Goal: Task Accomplishment & Management: Complete application form

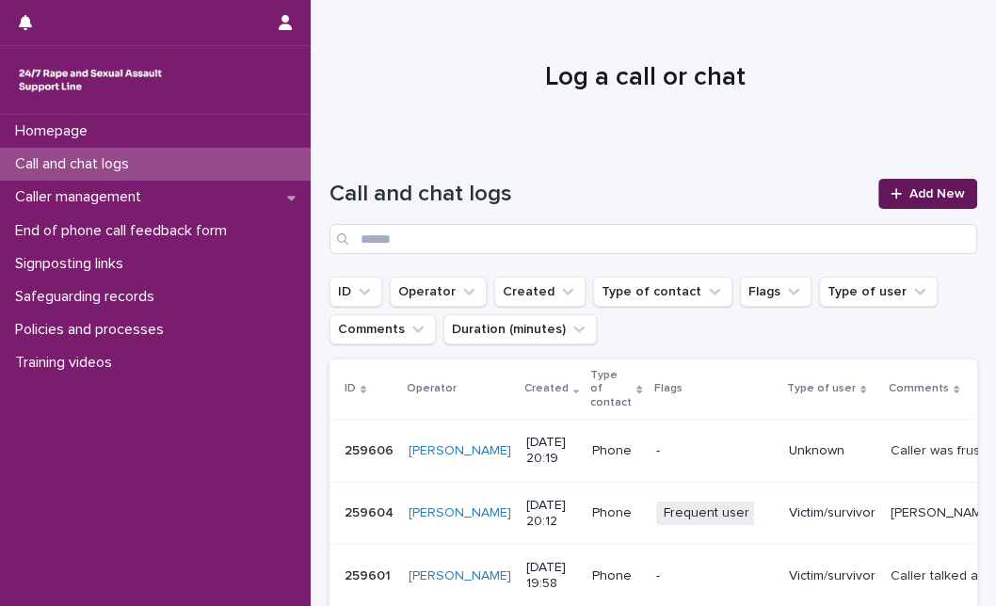
click at [901, 202] on link "Add New" at bounding box center [928, 194] width 99 height 30
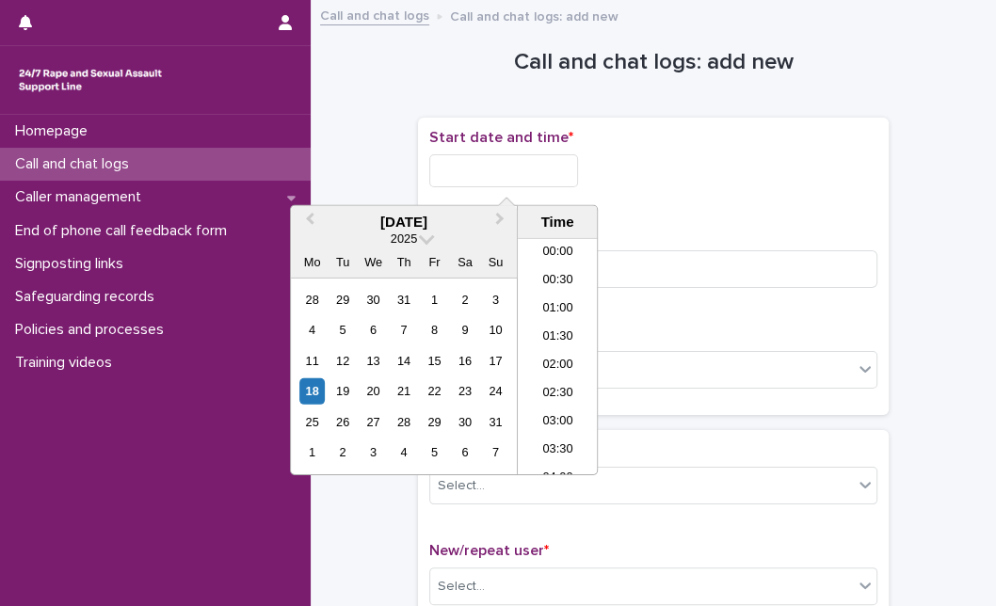
scroll to position [856, 0]
click at [541, 168] on input "text" at bounding box center [503, 170] width 149 height 33
click at [310, 389] on div "18" at bounding box center [311, 391] width 25 height 25
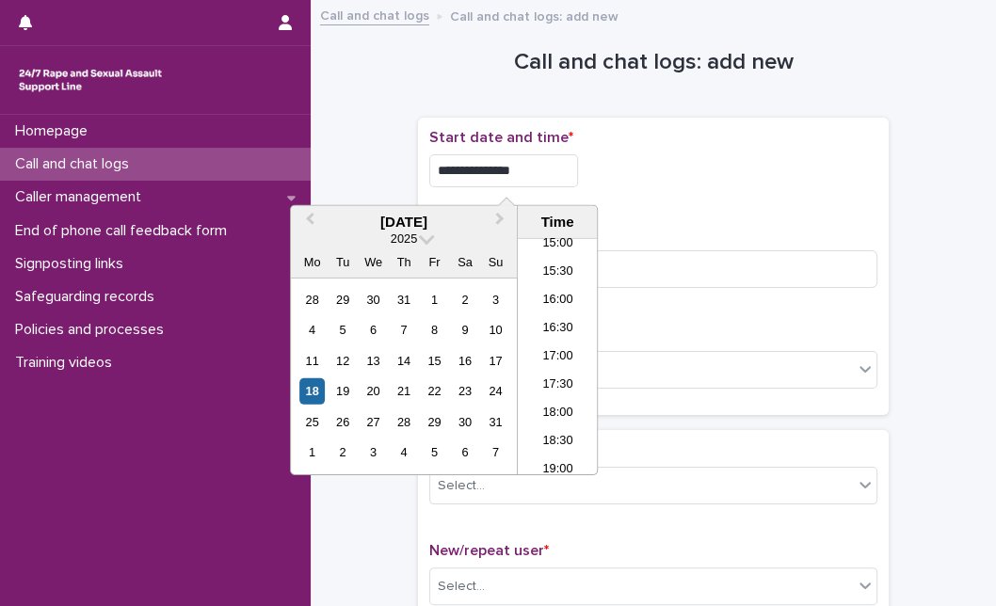
click at [551, 172] on input "**********" at bounding box center [503, 170] width 149 height 33
type input "**********"
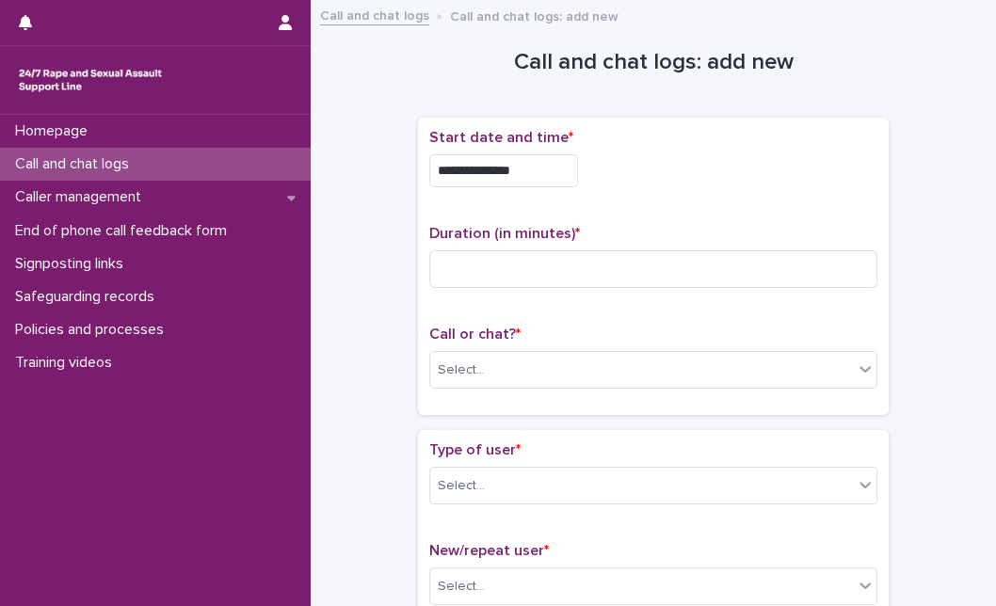
click at [649, 230] on p "Duration (in minutes) *" at bounding box center [653, 234] width 448 height 18
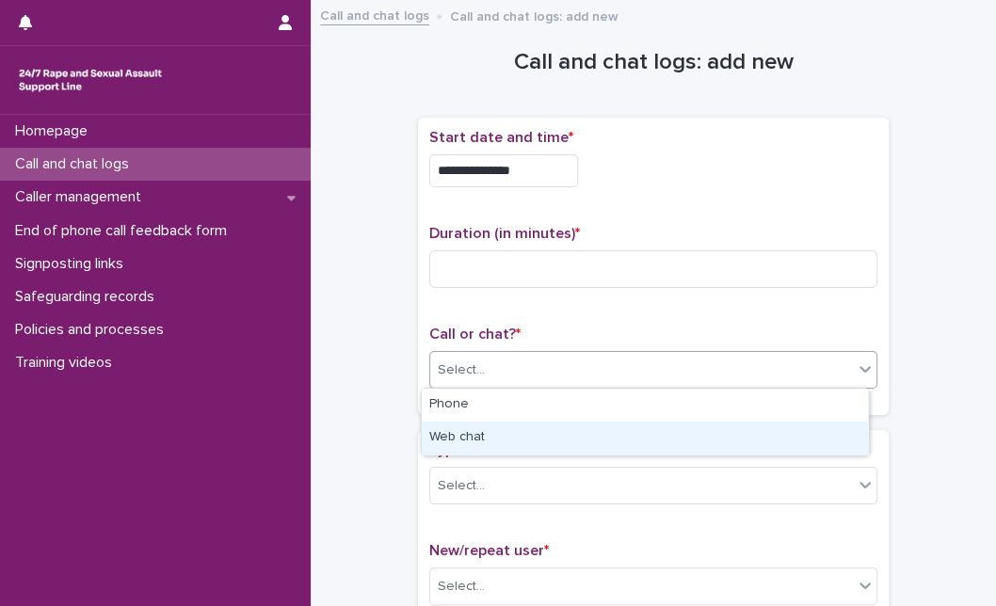
drag, startPoint x: 567, startPoint y: 376, endPoint x: 540, endPoint y: 443, distance: 72.2
click at [540, 443] on body "**********" at bounding box center [498, 303] width 996 height 606
click at [540, 443] on div "Web chat" at bounding box center [645, 438] width 446 height 33
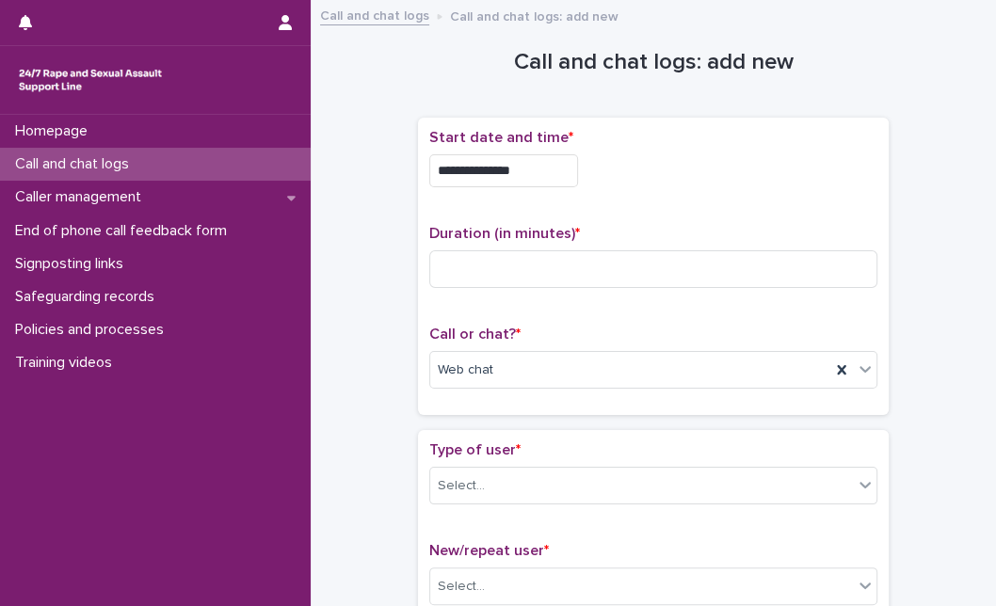
click at [509, 503] on div "Type of user * Select..." at bounding box center [653, 481] width 448 height 78
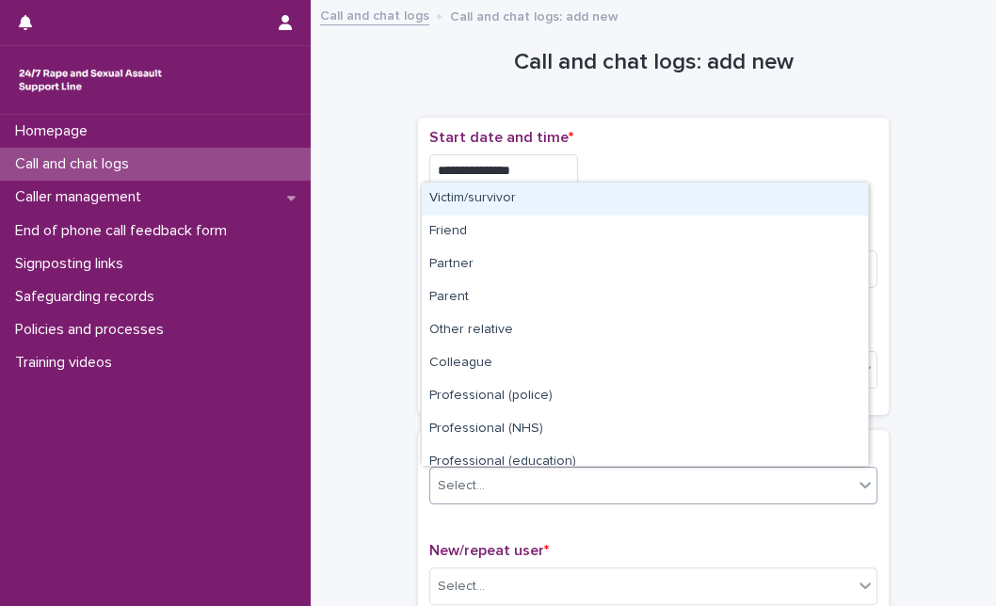
click at [529, 482] on div "Select..." at bounding box center [641, 486] width 423 height 31
click at [599, 196] on div "Victim/survivor" at bounding box center [645, 199] width 446 height 33
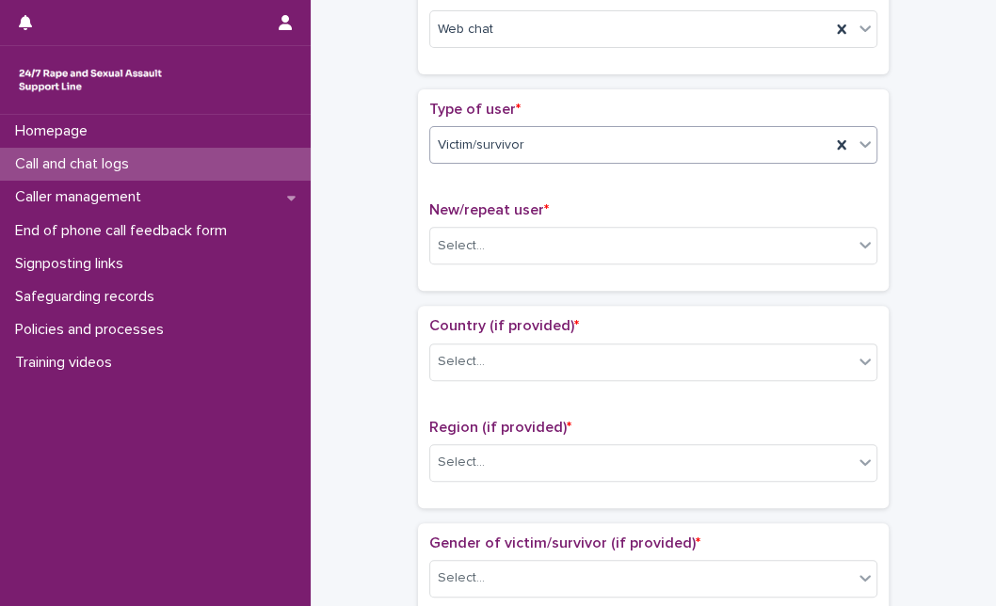
scroll to position [346, 0]
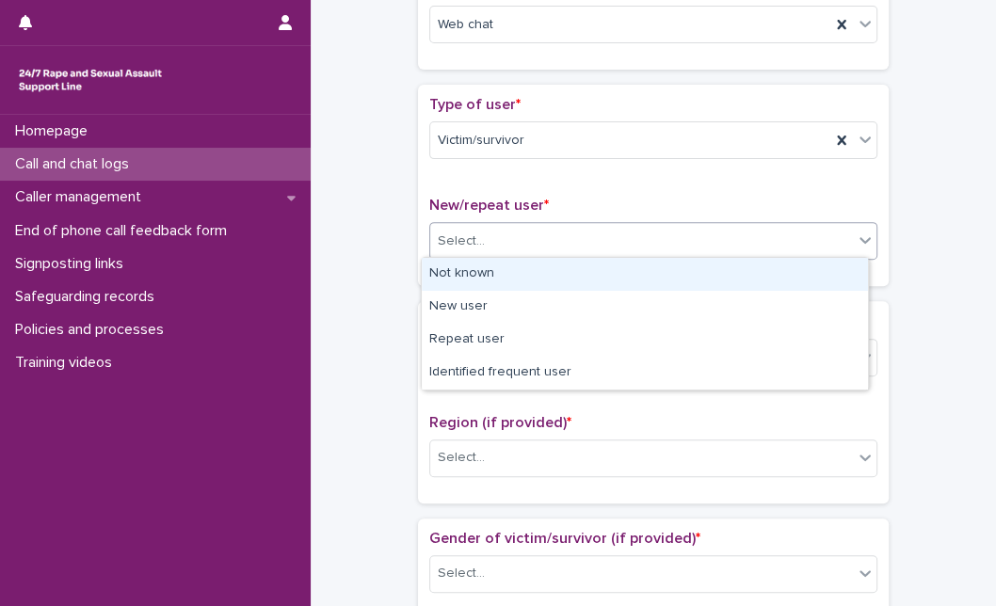
click at [812, 243] on div "Select..." at bounding box center [641, 241] width 423 height 31
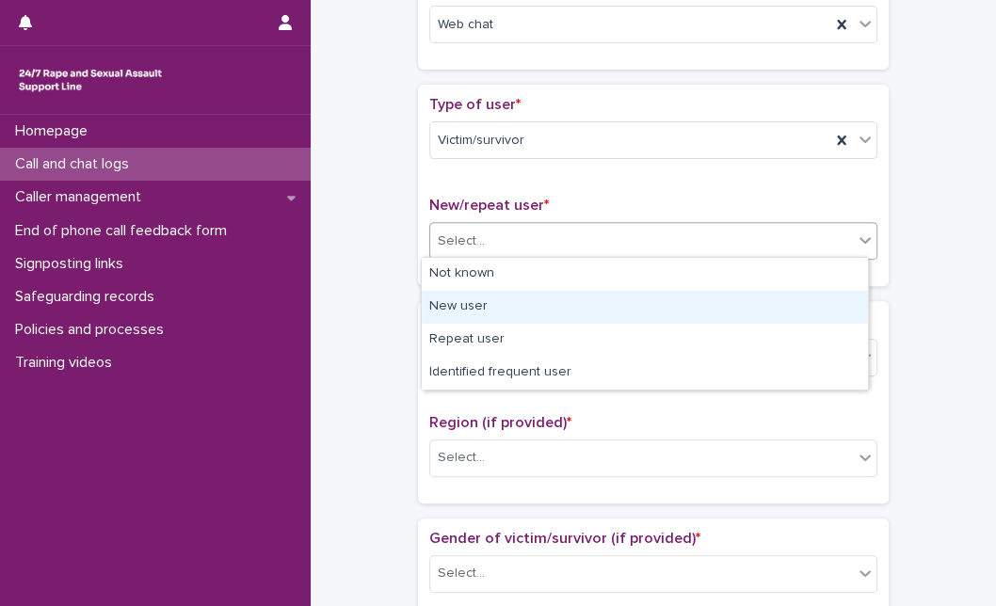
click at [747, 299] on div "New user" at bounding box center [645, 307] width 446 height 33
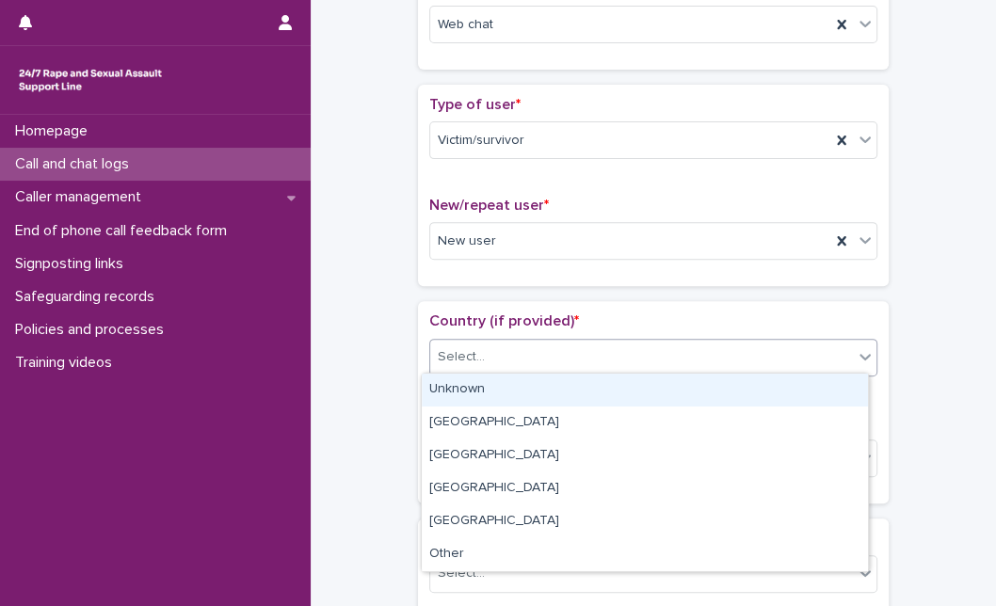
click at [758, 364] on div "Select..." at bounding box center [641, 357] width 423 height 31
click at [724, 383] on div "Unknown" at bounding box center [645, 390] width 446 height 33
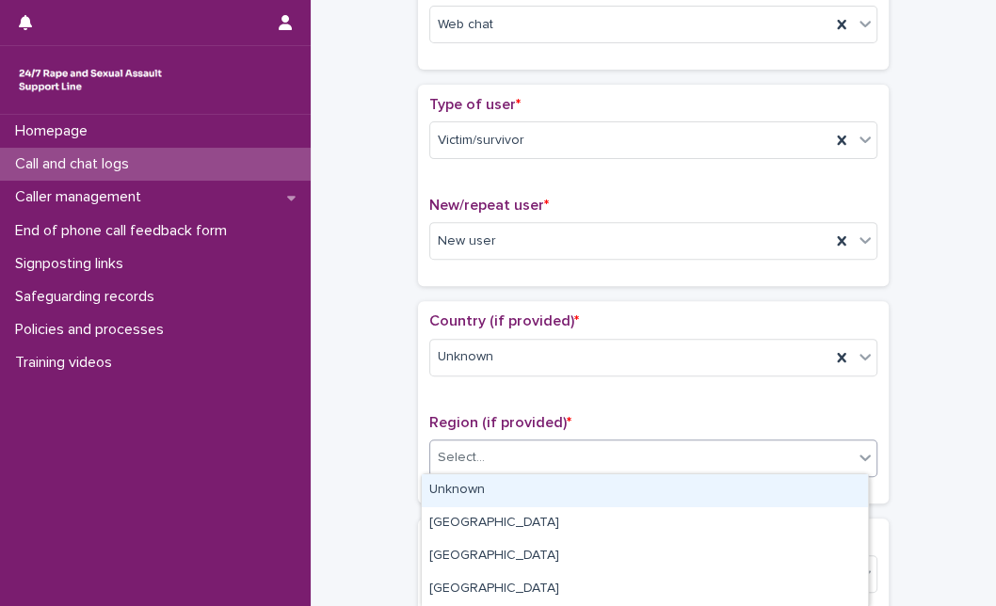
click at [655, 459] on div "Select..." at bounding box center [641, 458] width 423 height 31
click at [626, 483] on div "Unknown" at bounding box center [645, 491] width 446 height 33
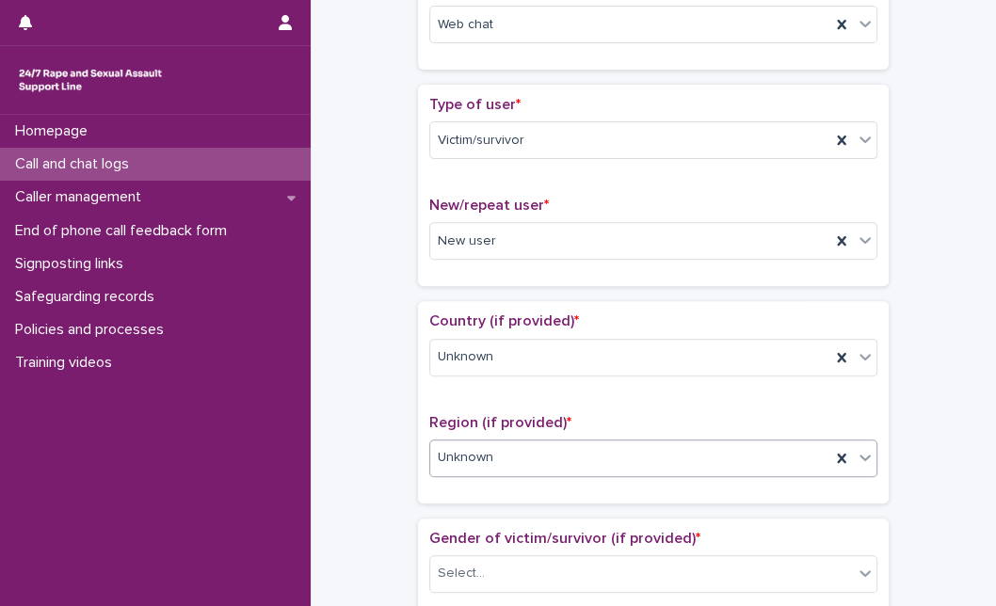
scroll to position [877, 0]
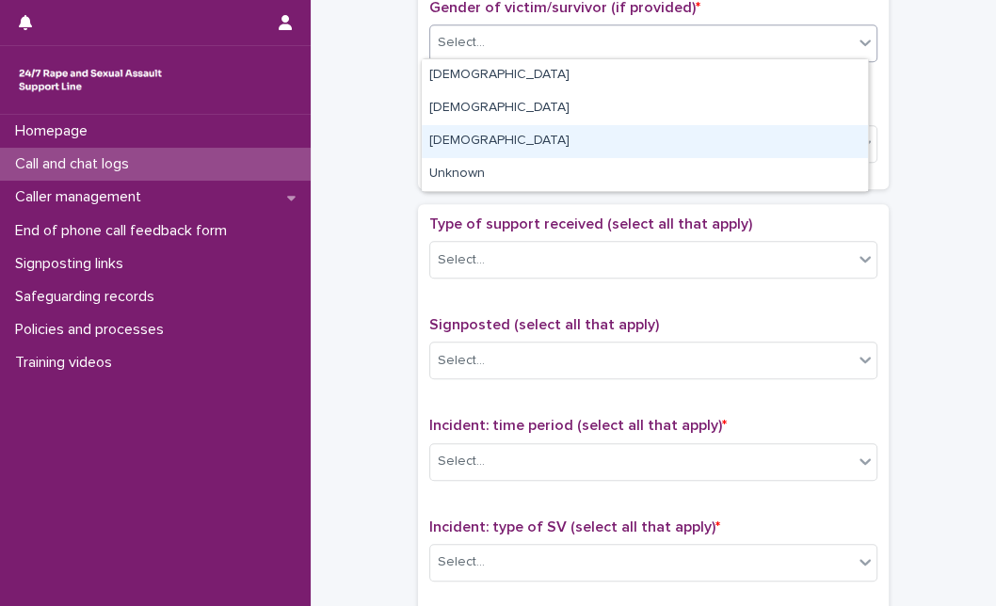
click at [676, 174] on body "**********" at bounding box center [498, 303] width 996 height 606
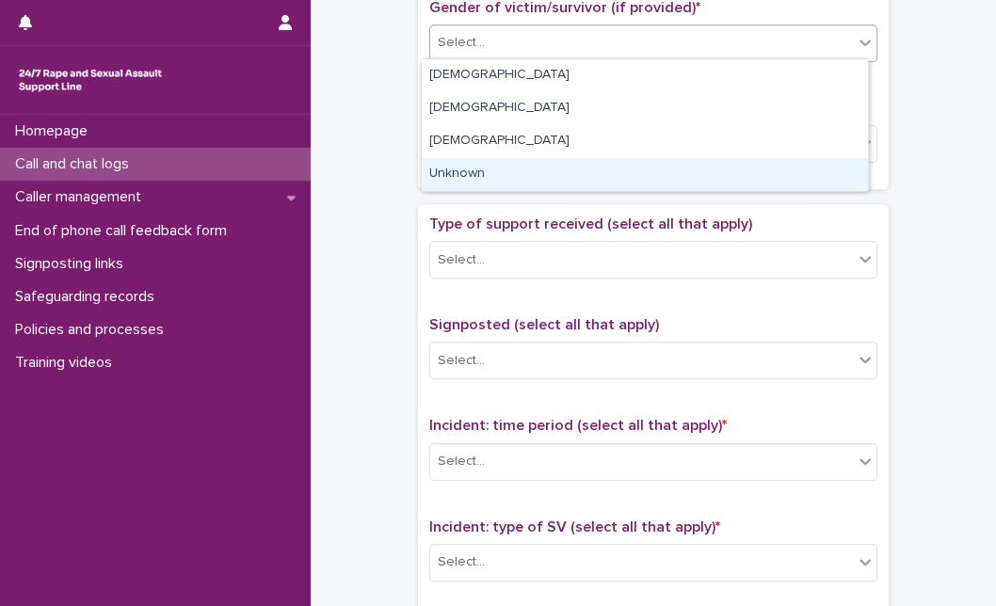
click at [676, 174] on div "Unknown" at bounding box center [645, 174] width 446 height 33
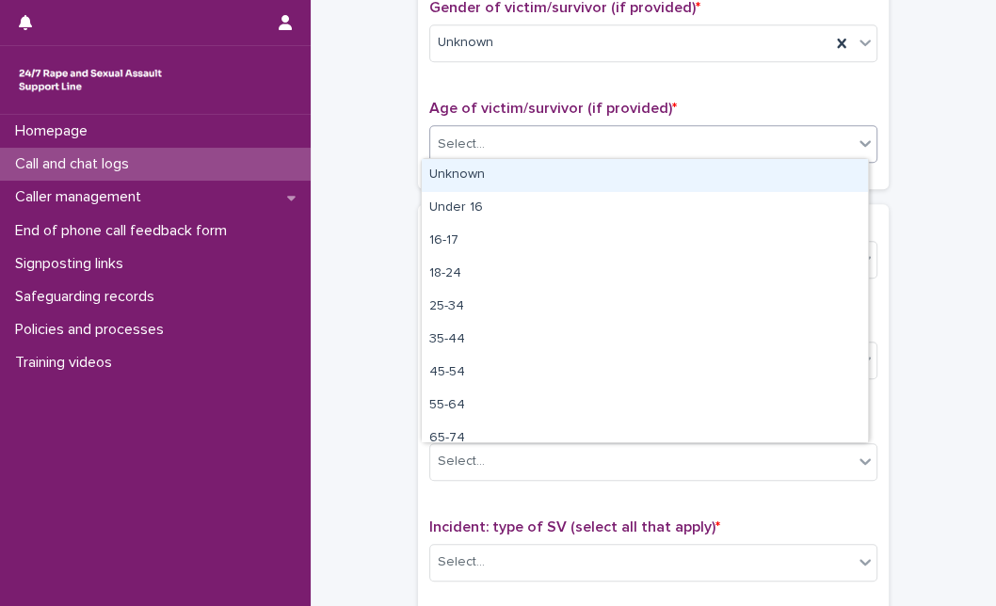
click at [679, 137] on div "Select..." at bounding box center [641, 144] width 423 height 31
click at [665, 170] on div "Unknown" at bounding box center [645, 175] width 446 height 33
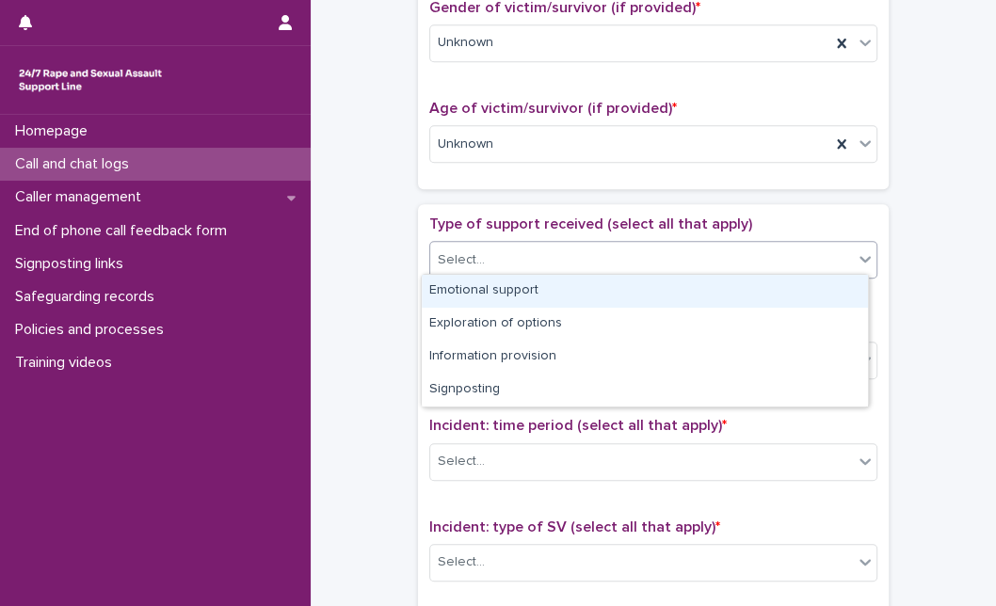
click at [654, 267] on div "Select..." at bounding box center [641, 260] width 423 height 31
click at [642, 293] on div "Emotional support" at bounding box center [645, 291] width 446 height 33
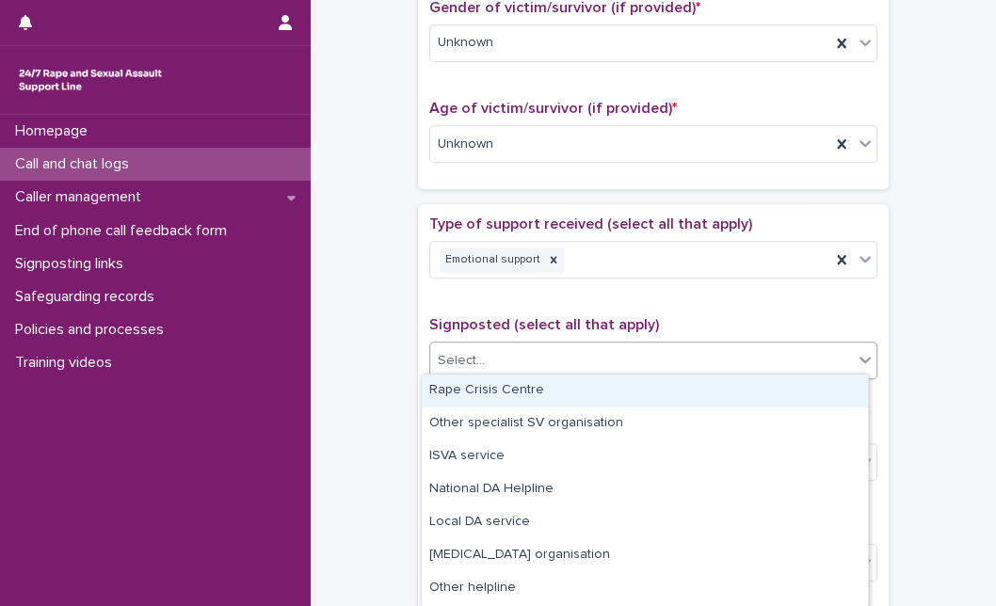
click at [597, 369] on div "Select..." at bounding box center [641, 361] width 423 height 31
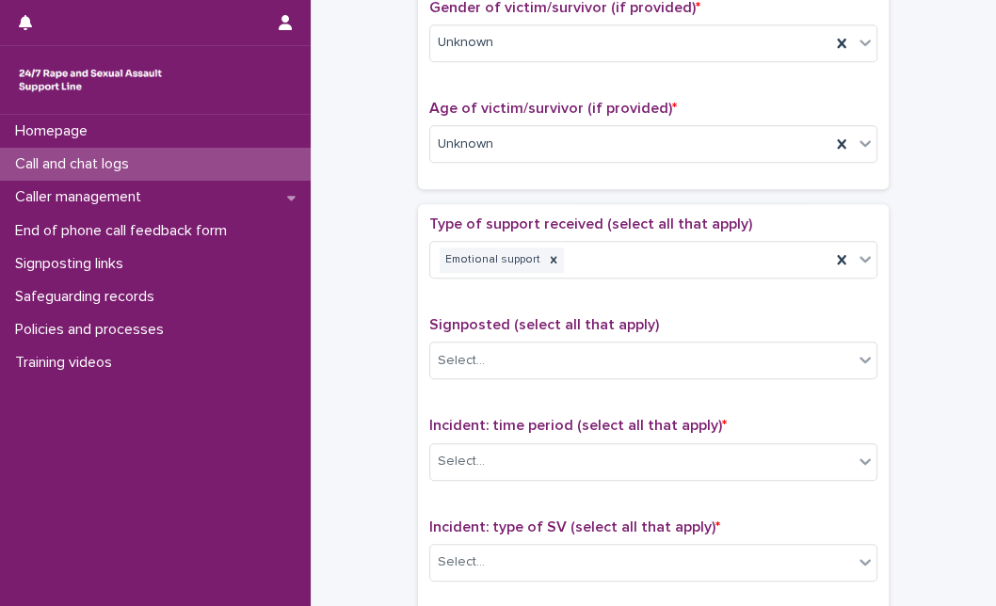
click at [890, 547] on div "**********" at bounding box center [654, 97] width 648 height 1925
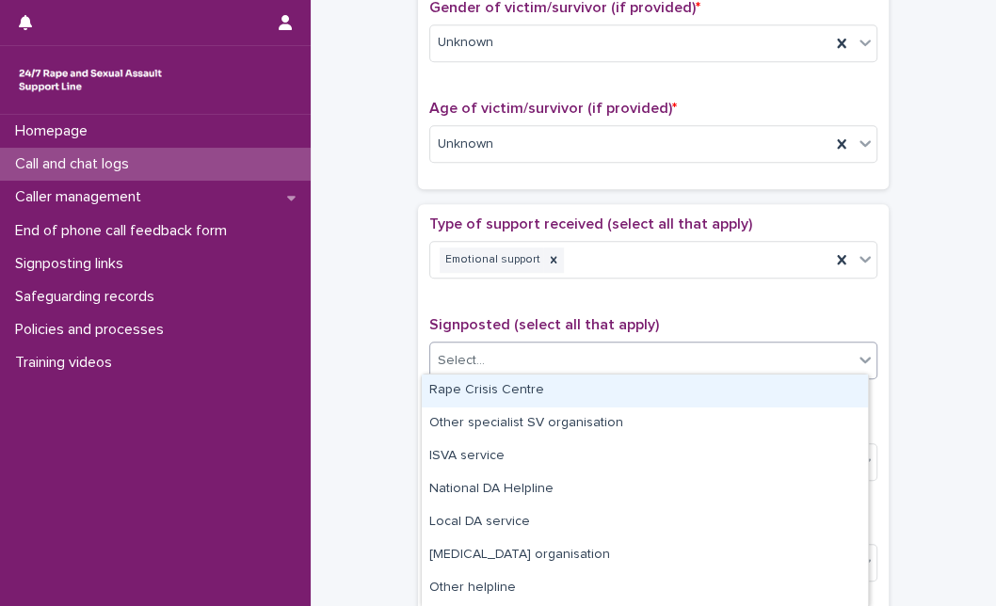
click at [799, 348] on div "Select..." at bounding box center [641, 361] width 423 height 31
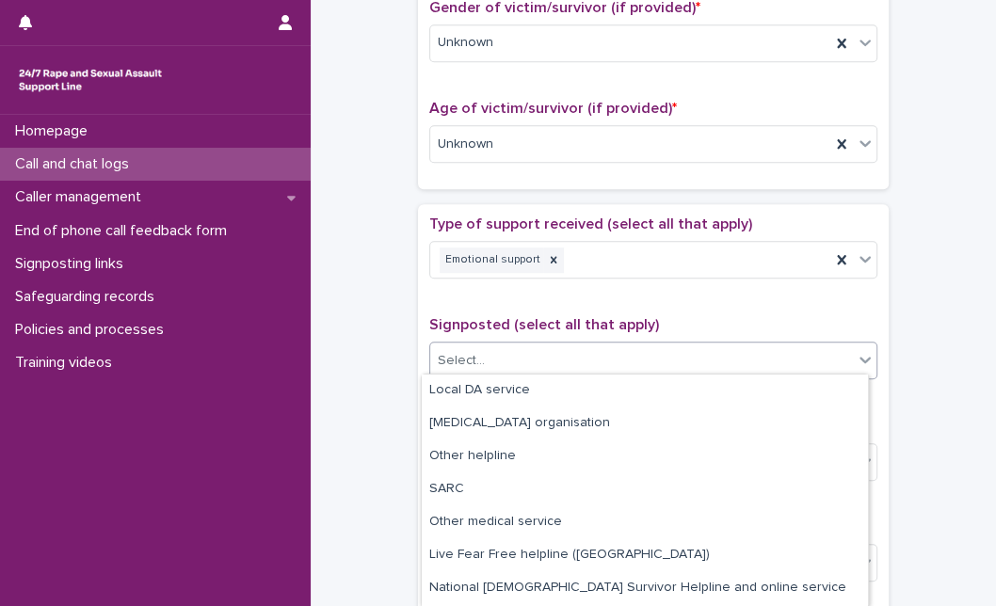
scroll to position [163, 0]
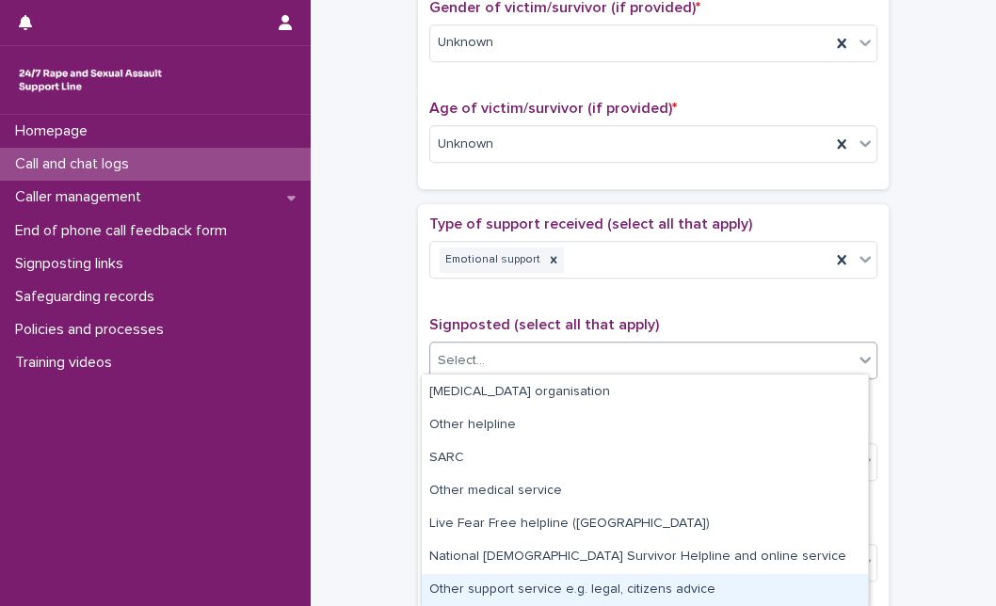
click at [777, 598] on div "Other support service e.g. legal, citizens advice" at bounding box center [645, 590] width 446 height 33
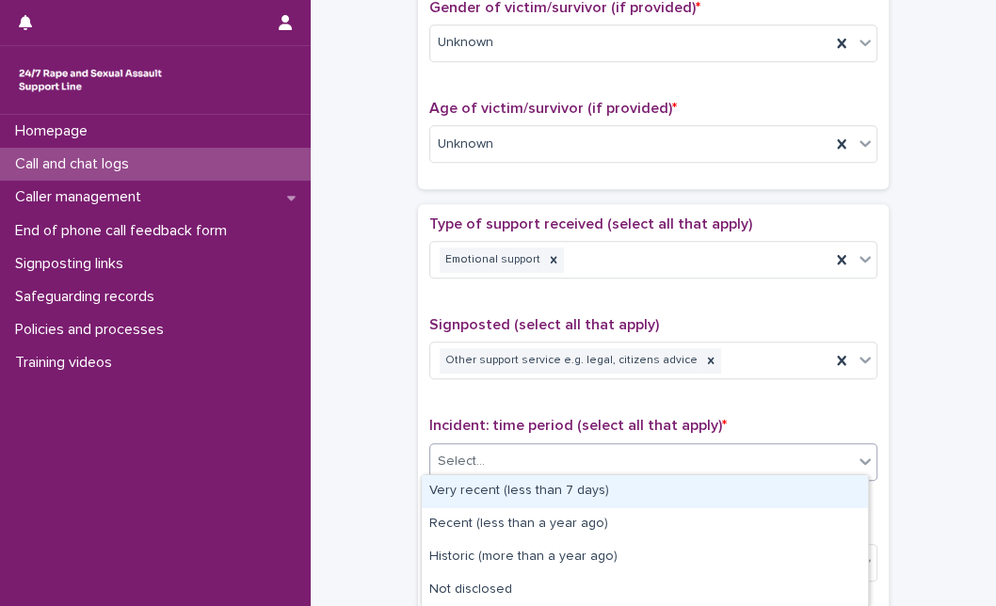
click at [764, 453] on div "Select..." at bounding box center [641, 461] width 423 height 31
click at [691, 496] on div "Very recent (less than 7 days)" at bounding box center [645, 492] width 446 height 33
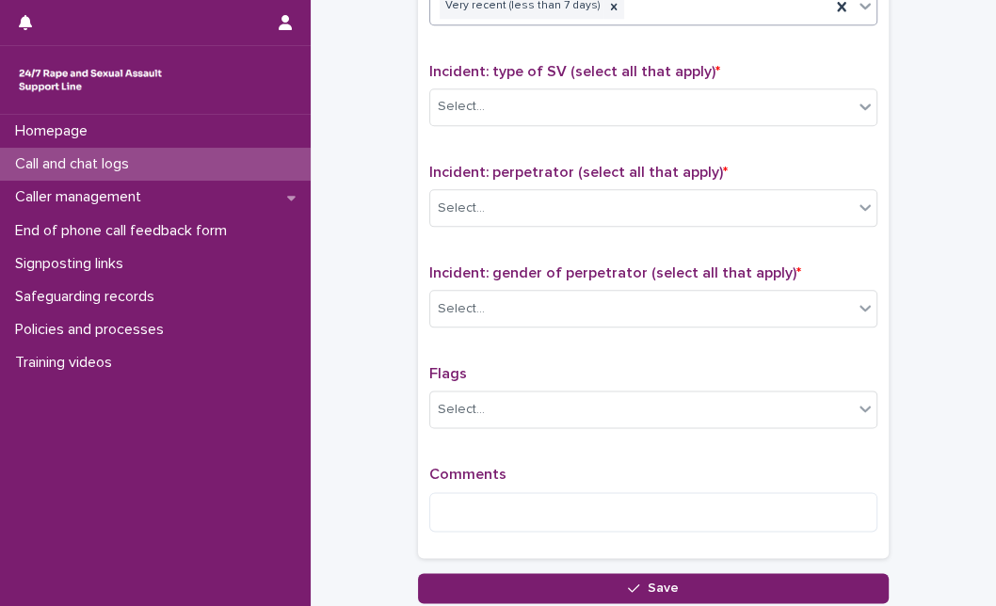
scroll to position [1323, 0]
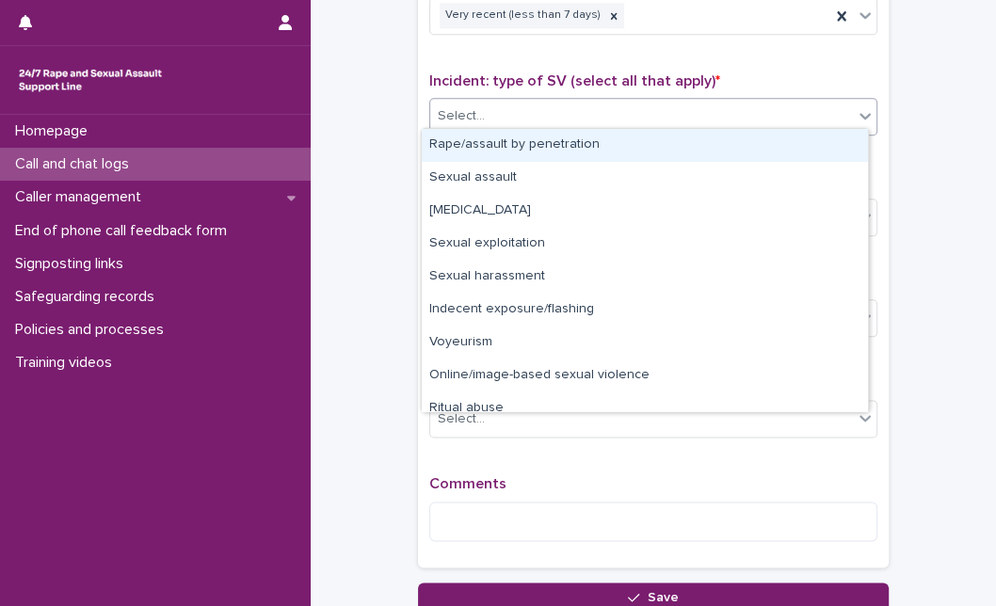
click at [627, 105] on div "Select..." at bounding box center [641, 116] width 423 height 31
click at [628, 136] on div "Rape/assault by penetration" at bounding box center [645, 145] width 446 height 33
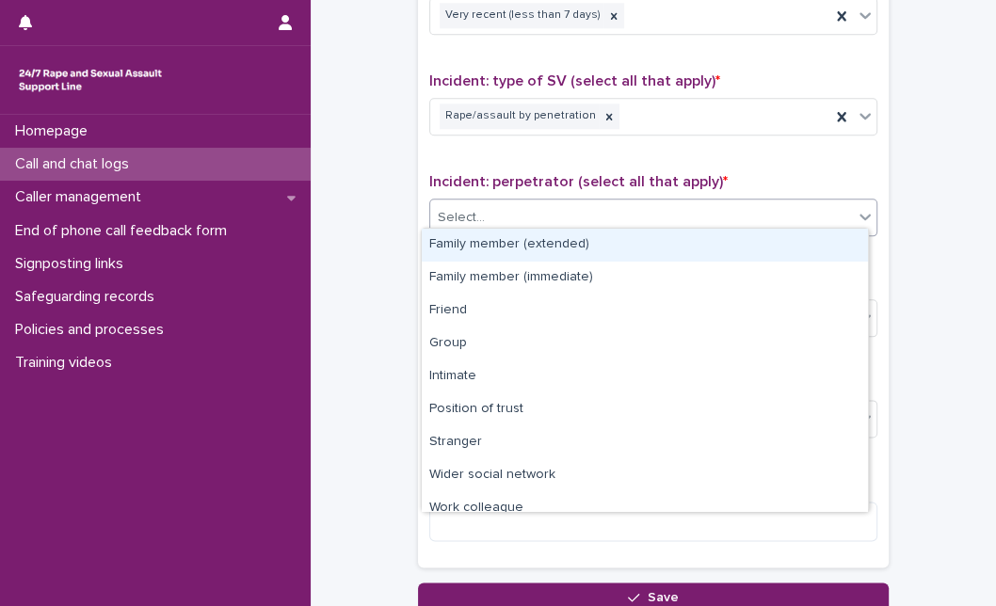
click at [587, 202] on div "Select..." at bounding box center [641, 217] width 423 height 31
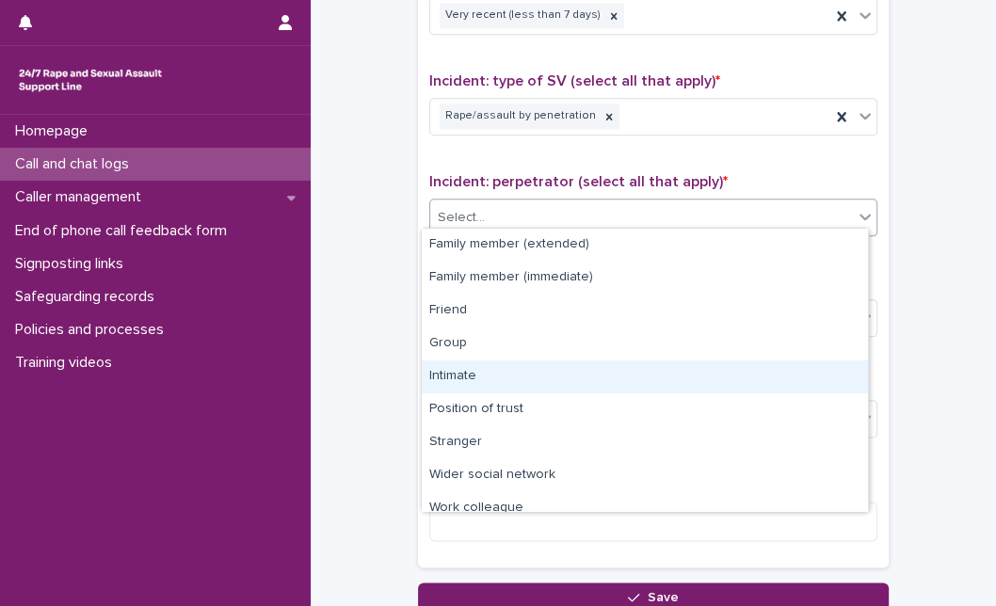
click at [640, 378] on div "Intimate" at bounding box center [645, 377] width 446 height 33
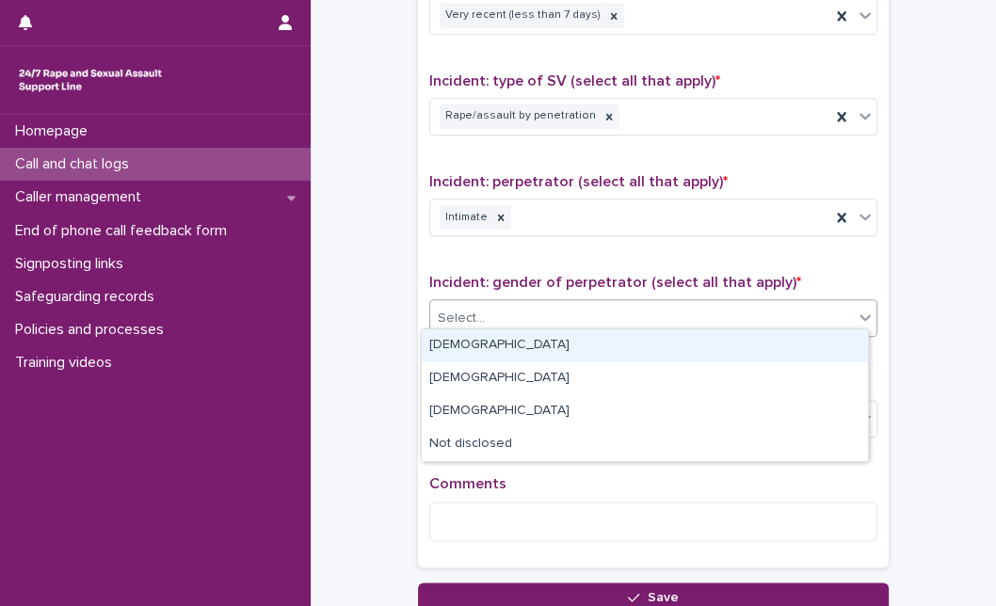
click at [591, 320] on div "Select..." at bounding box center [641, 318] width 423 height 31
click at [552, 356] on div "[DEMOGRAPHIC_DATA]" at bounding box center [645, 346] width 446 height 33
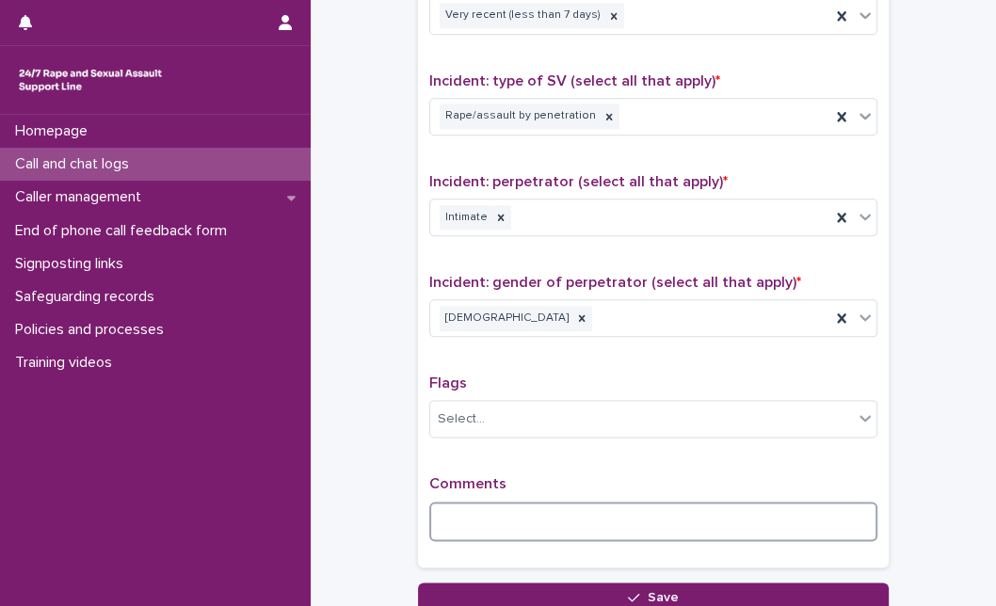
click at [509, 515] on textarea at bounding box center [653, 522] width 448 height 40
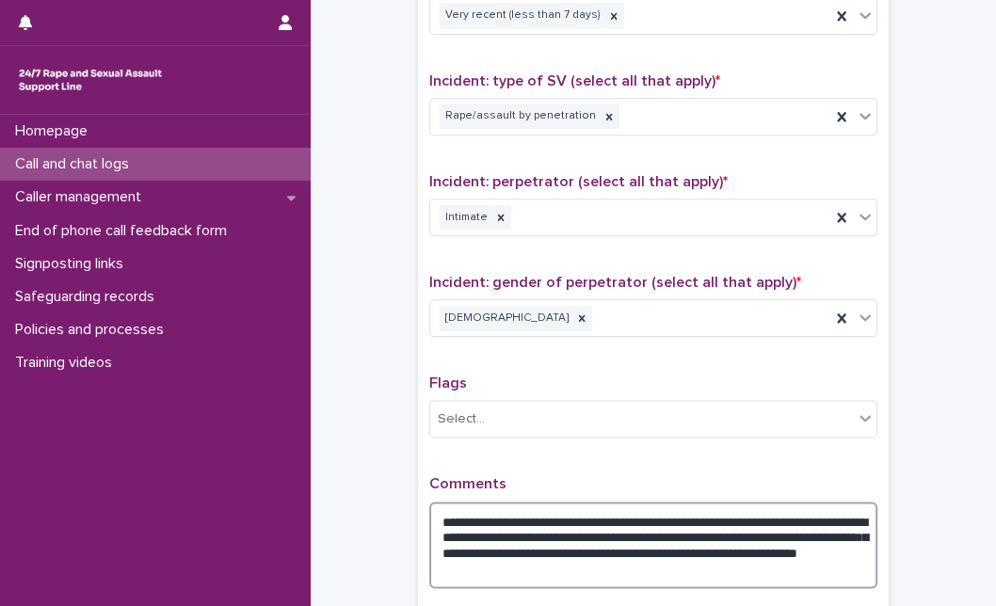
click at [729, 566] on textarea "**********" at bounding box center [653, 545] width 448 height 87
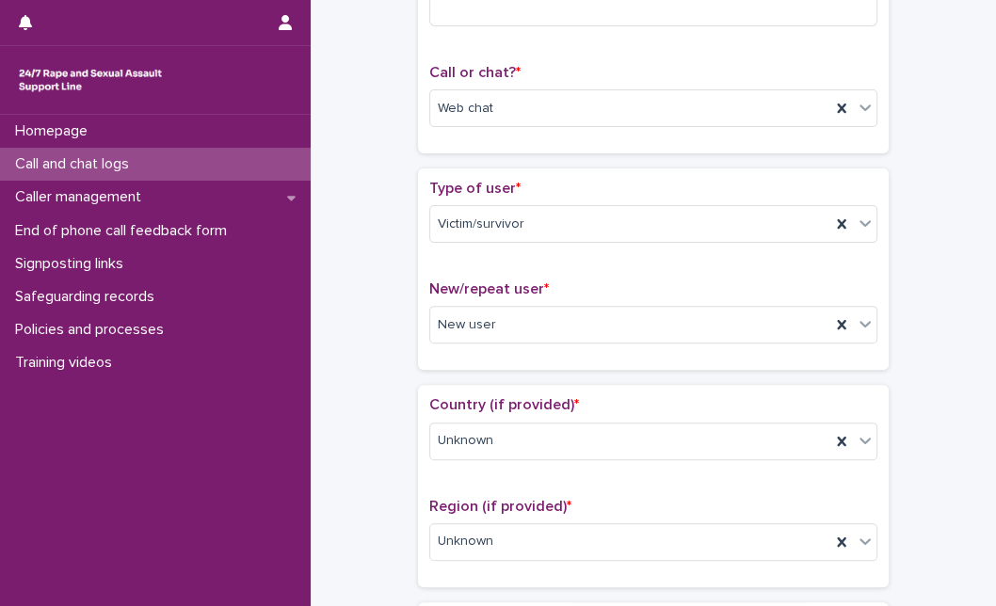
scroll to position [0, 0]
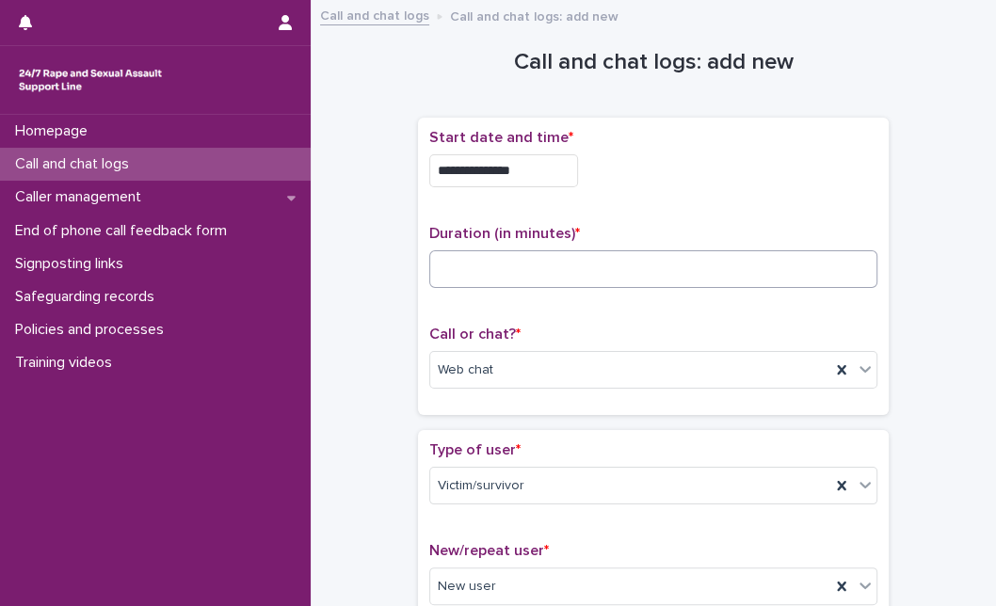
type textarea "**********"
click at [526, 280] on input at bounding box center [653, 269] width 448 height 38
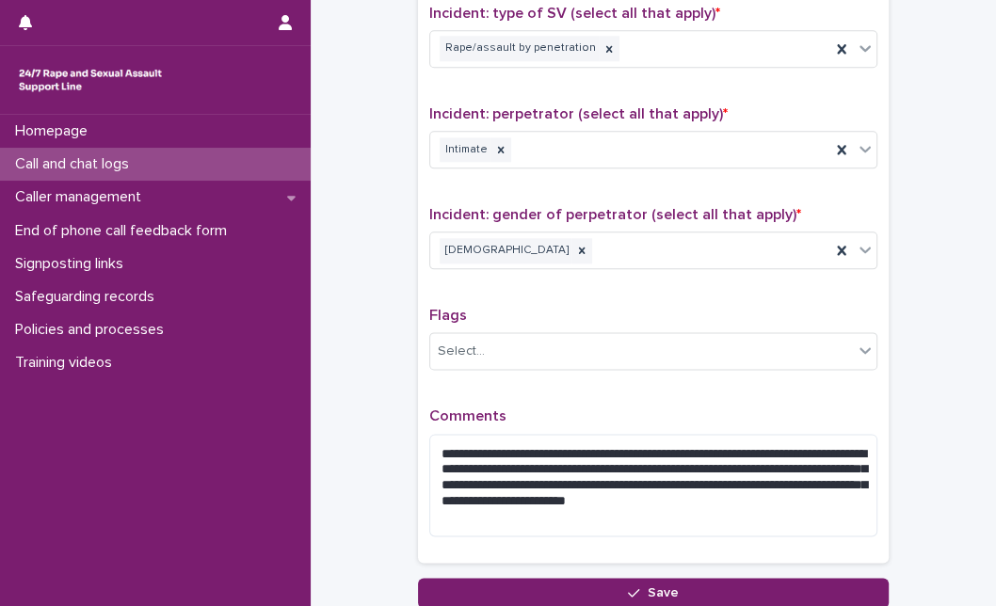
scroll to position [1404, 0]
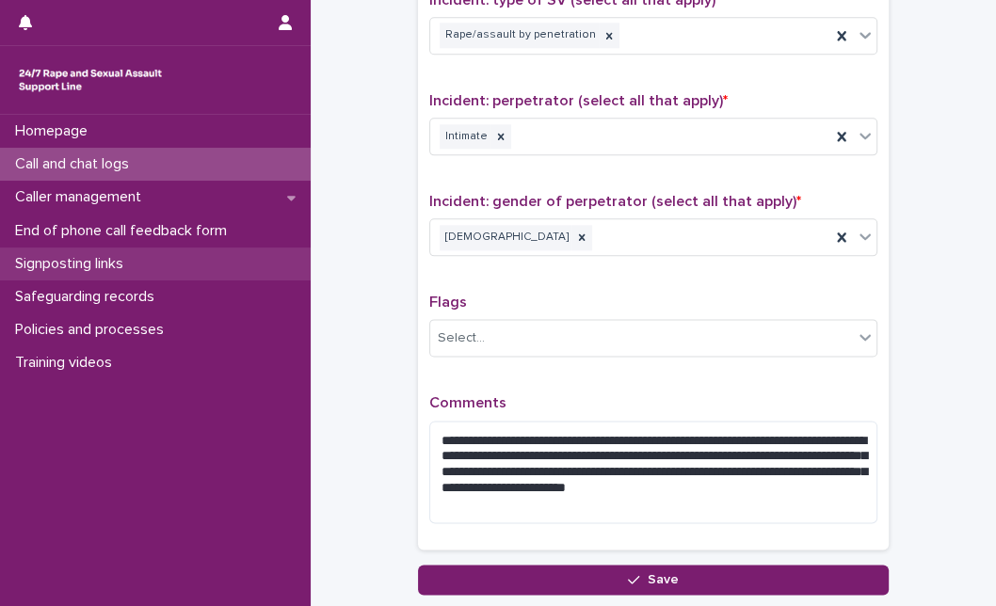
type input "**"
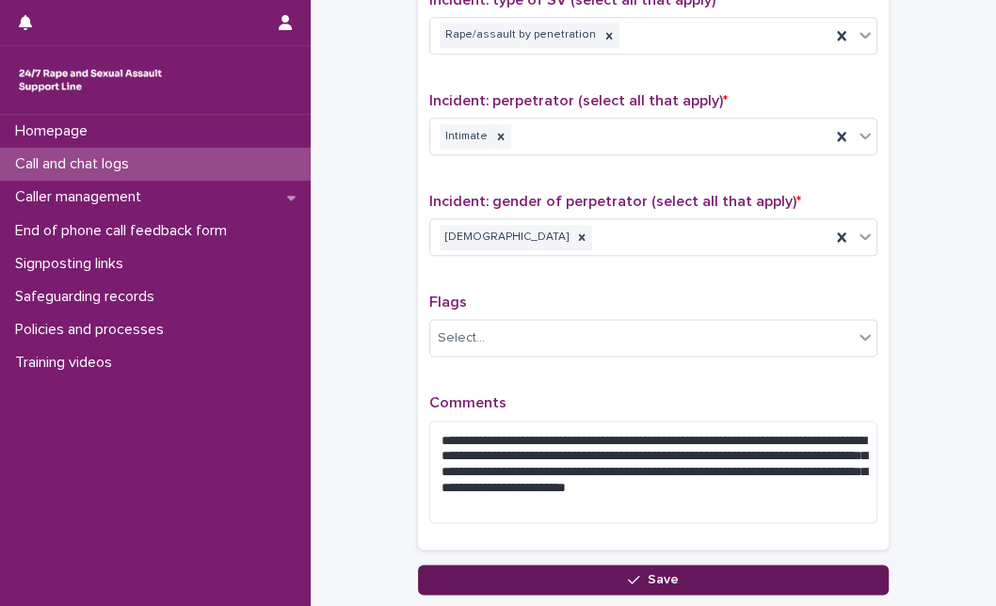
click at [640, 579] on button "Save" at bounding box center [653, 580] width 471 height 30
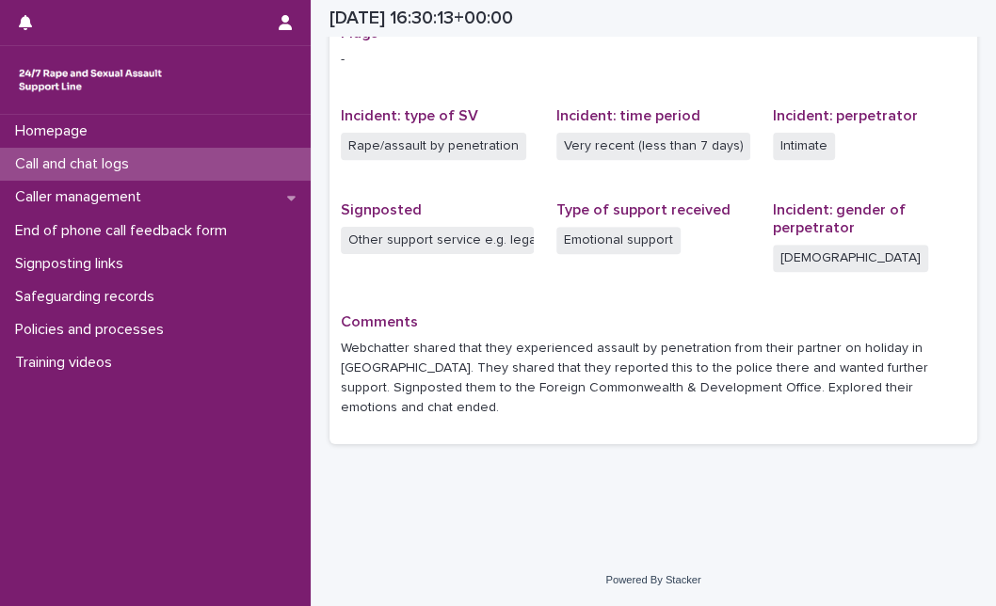
scroll to position [394, 0]
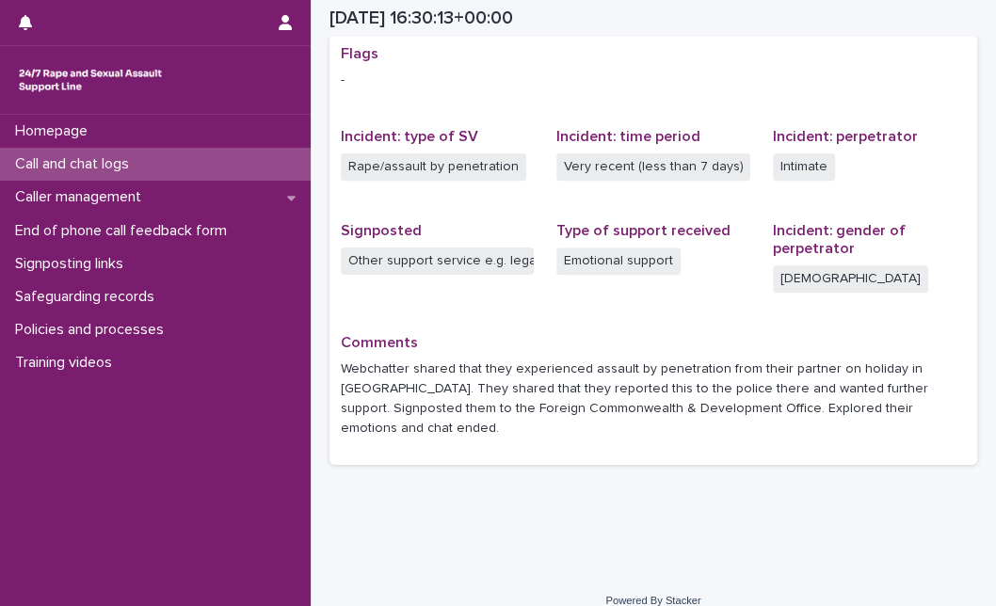
click at [263, 180] on div "Call and chat logs" at bounding box center [155, 164] width 311 height 33
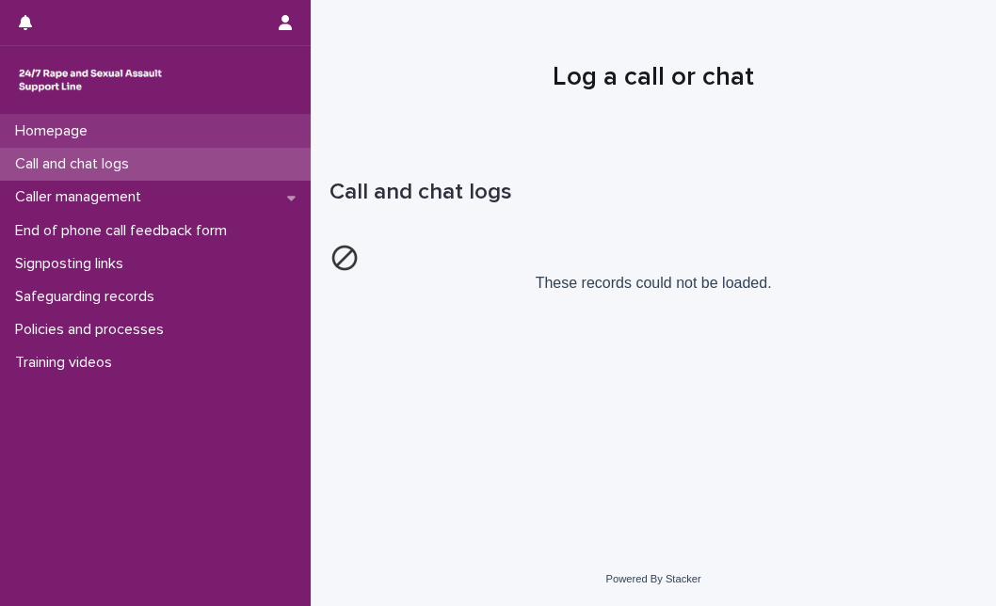
click at [199, 130] on div "Homepage" at bounding box center [155, 131] width 311 height 33
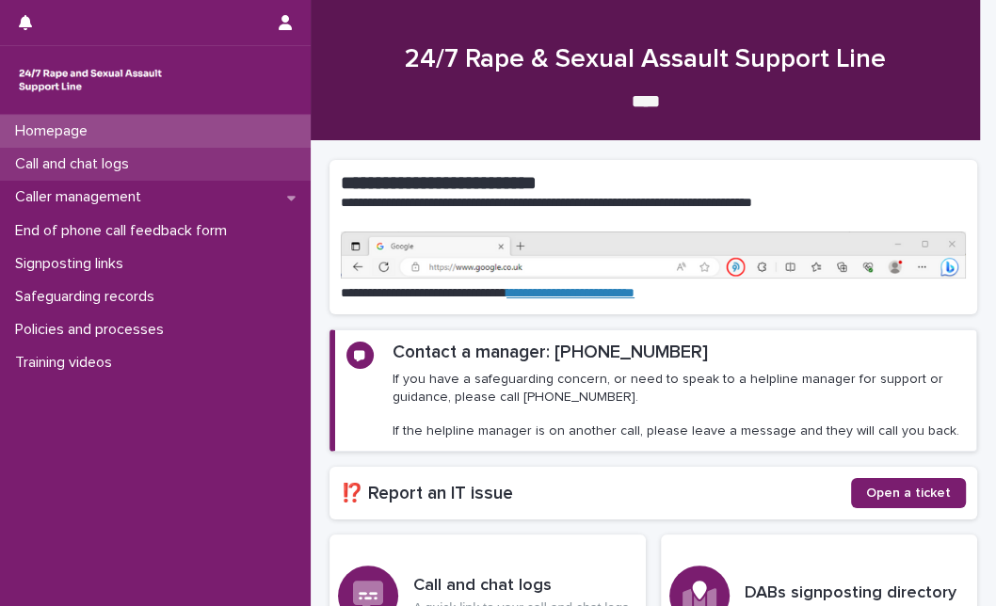
click at [189, 152] on div "Call and chat logs" at bounding box center [155, 164] width 311 height 33
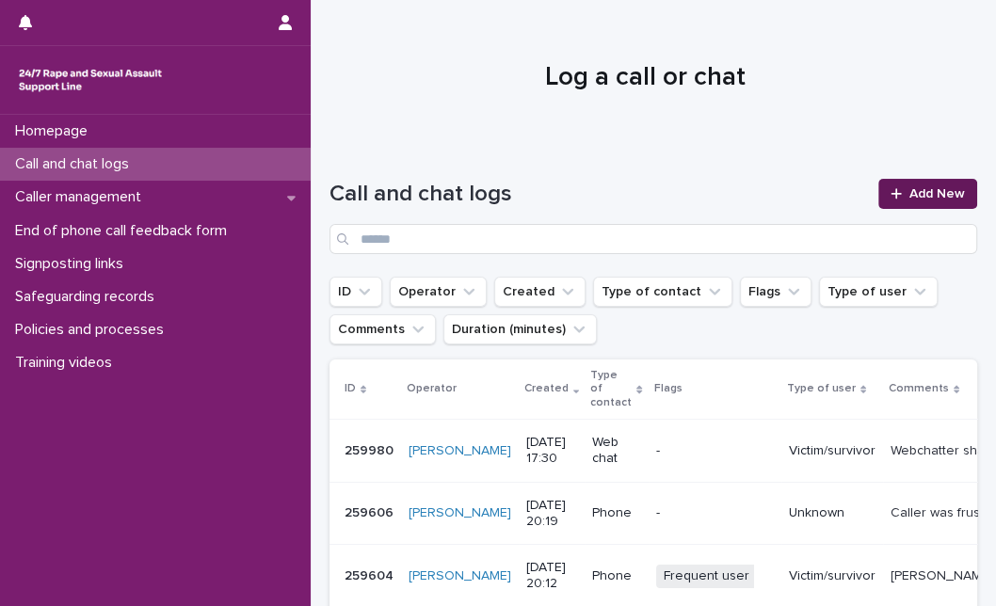
click at [893, 195] on div at bounding box center [900, 193] width 19 height 13
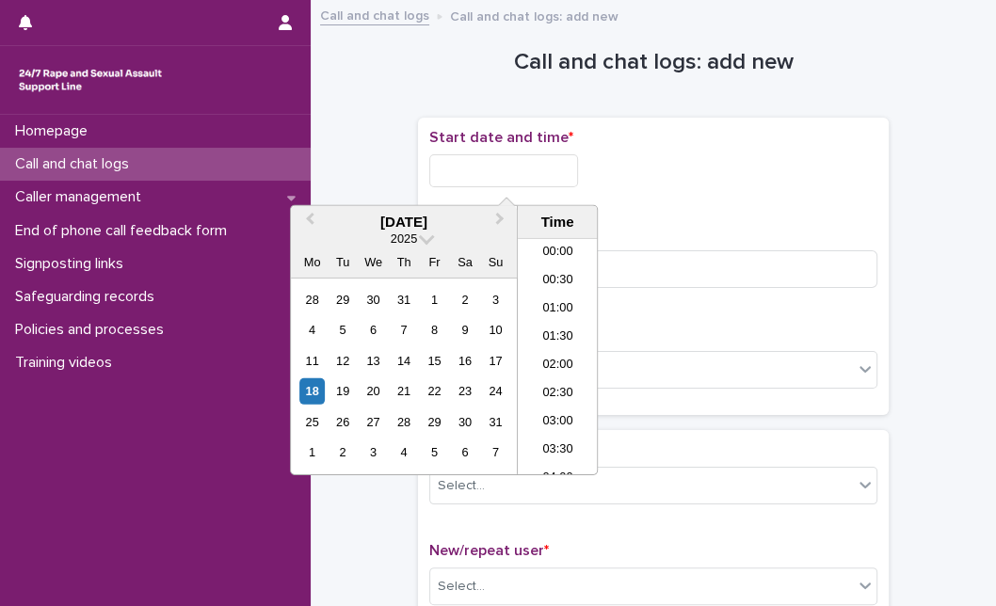
scroll to position [885, 0]
click at [487, 165] on input "text" at bounding box center [503, 170] width 149 height 33
click at [316, 384] on div "18" at bounding box center [311, 391] width 25 height 25
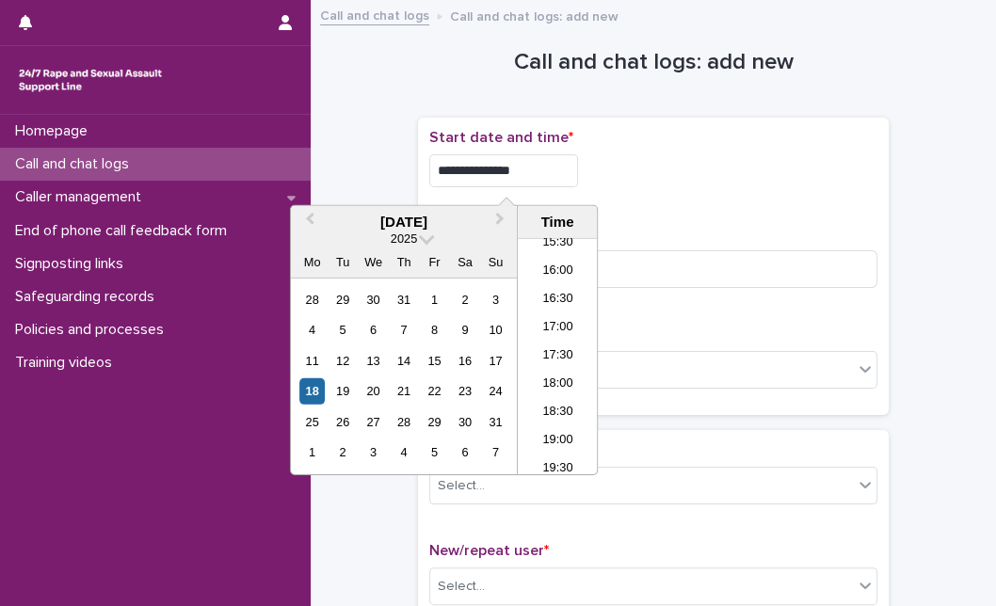
click at [564, 173] on input "**********" at bounding box center [503, 170] width 149 height 33
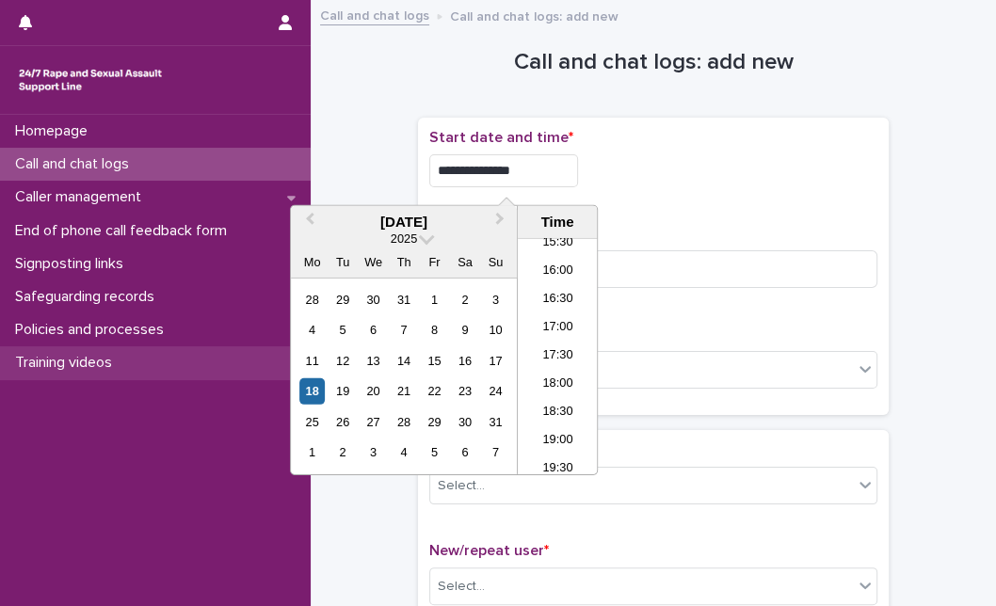
type input "**********"
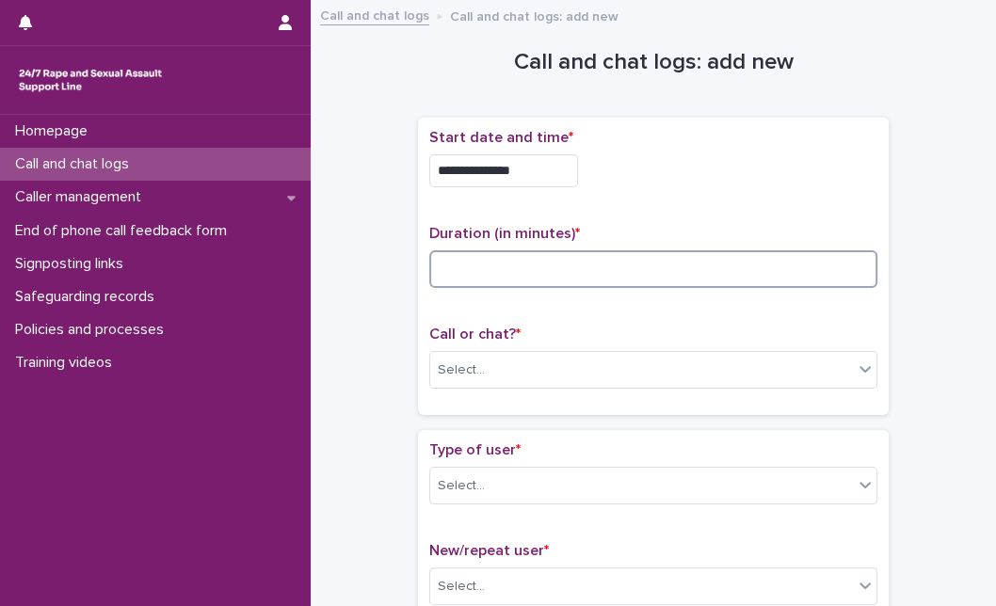
click at [807, 255] on input at bounding box center [653, 269] width 448 height 38
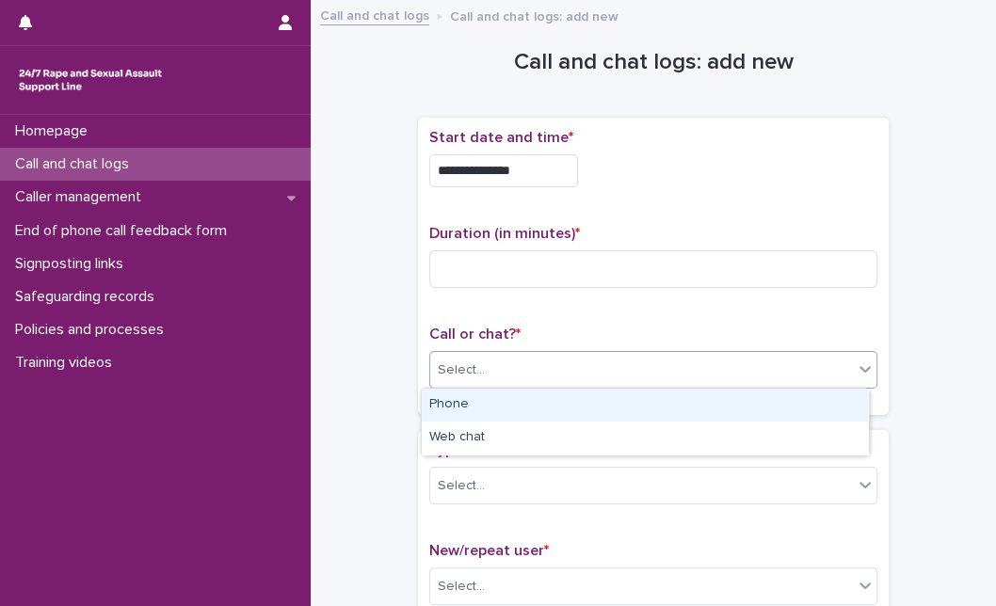
click at [720, 369] on div "Select..." at bounding box center [641, 370] width 423 height 31
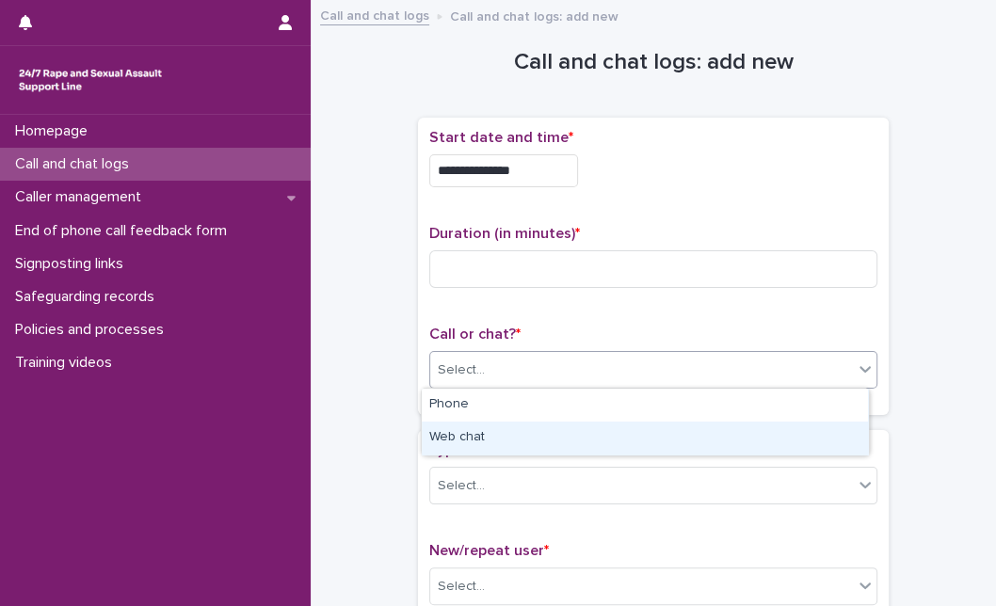
click at [685, 440] on div "Web chat" at bounding box center [645, 438] width 446 height 33
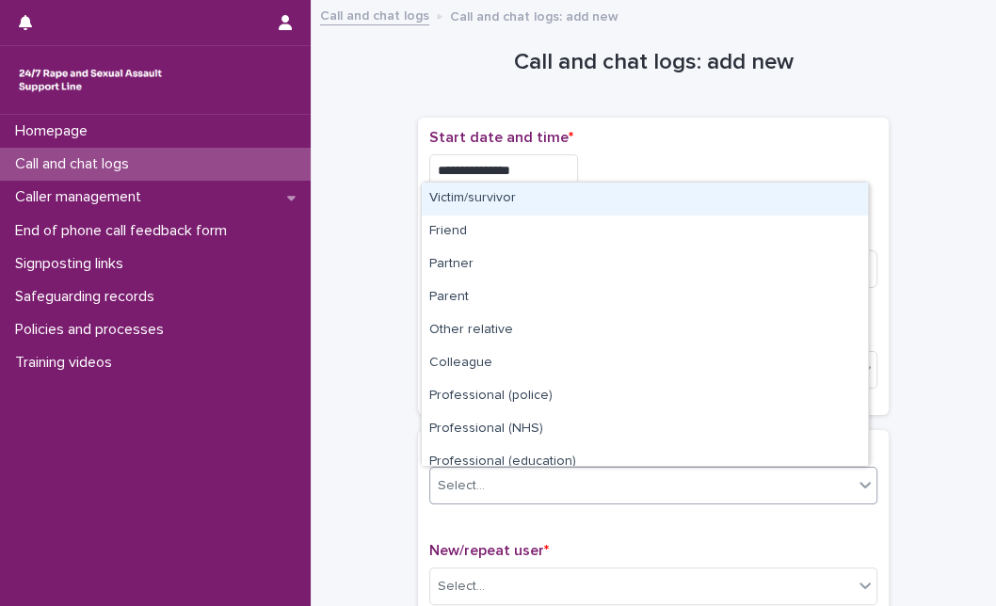
click at [586, 482] on div "Select..." at bounding box center [641, 486] width 423 height 31
